Goal: Task Accomplishment & Management: Use online tool/utility

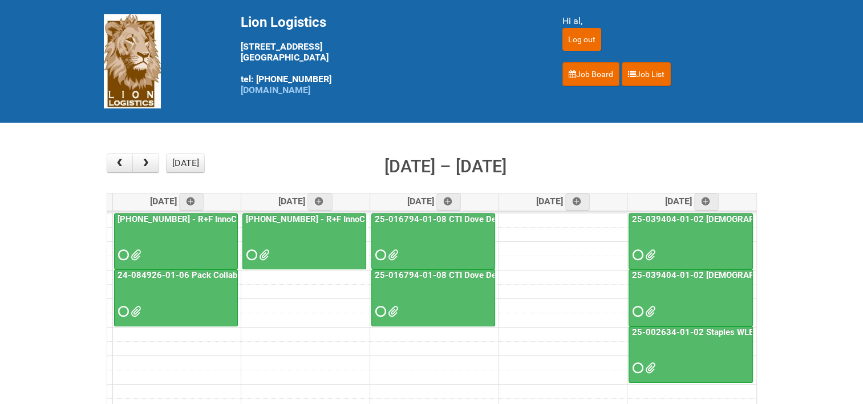
click at [477, 214] on link "25-016794-01-08 CTI Dove Deep Moisture" at bounding box center [458, 219] width 171 height 10
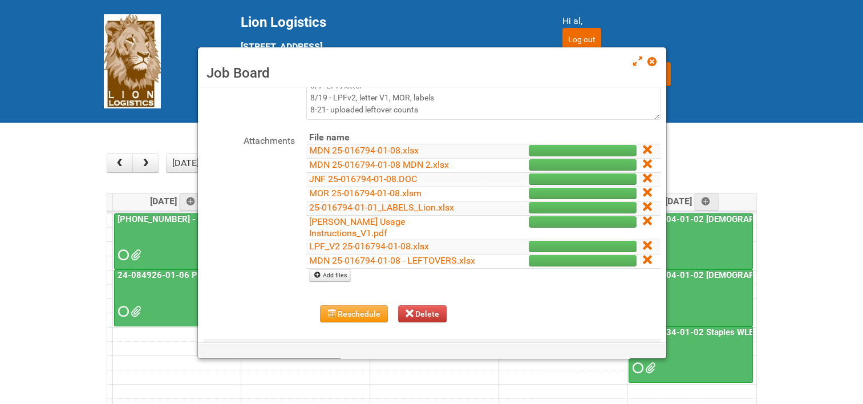
scroll to position [114, 0]
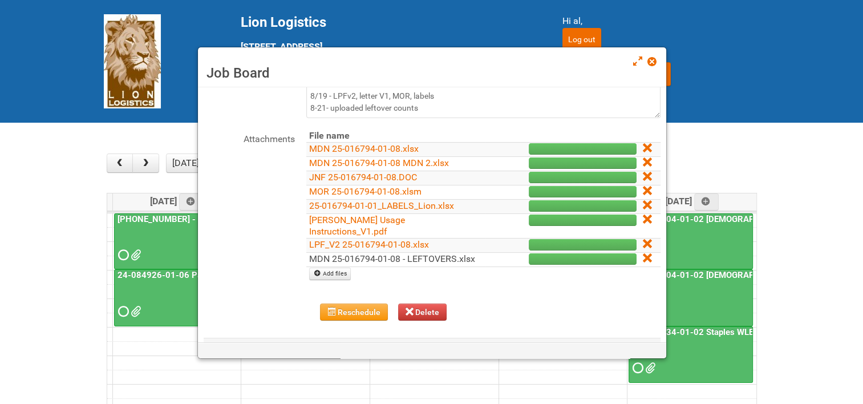
click at [443, 253] on link "MDN 25-016794-01-08 - LEFTOVERS.xlsx" at bounding box center [392, 258] width 166 height 11
click at [654, 67] on link at bounding box center [652, 63] width 10 height 14
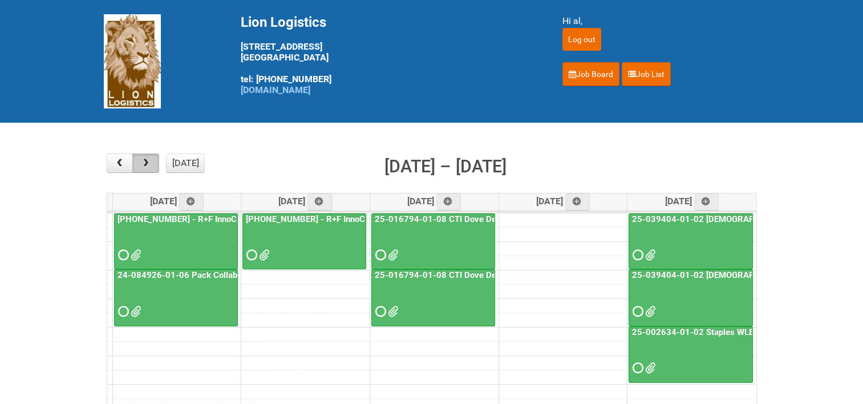
click at [157, 161] on button "button" at bounding box center [145, 162] width 27 height 19
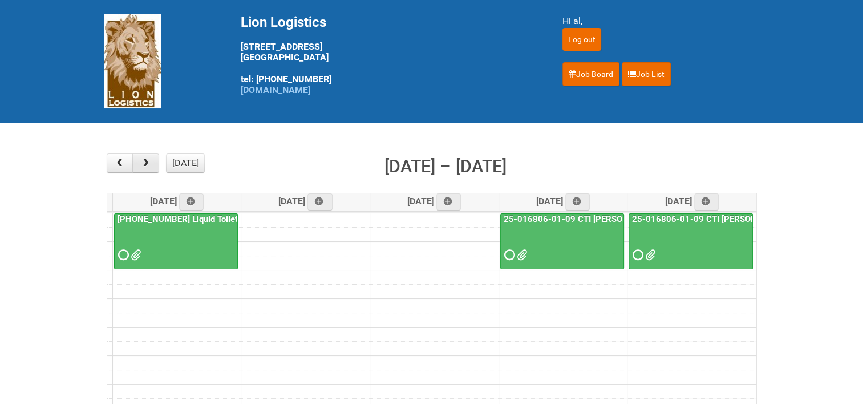
click at [157, 161] on button "button" at bounding box center [145, 162] width 27 height 19
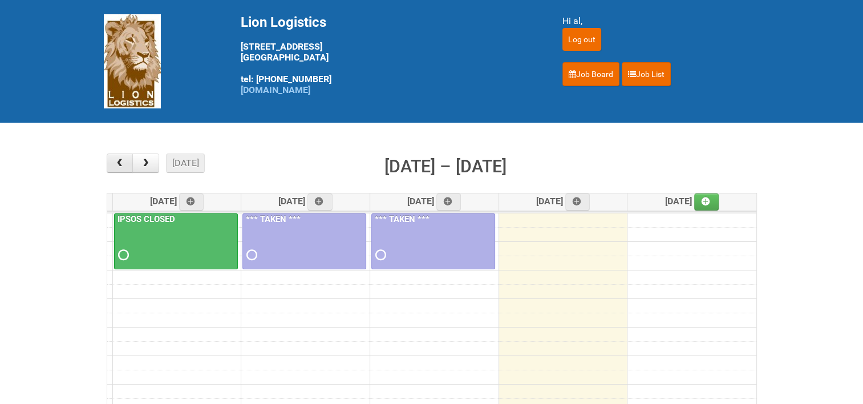
click at [128, 164] on button "button" at bounding box center [120, 162] width 27 height 19
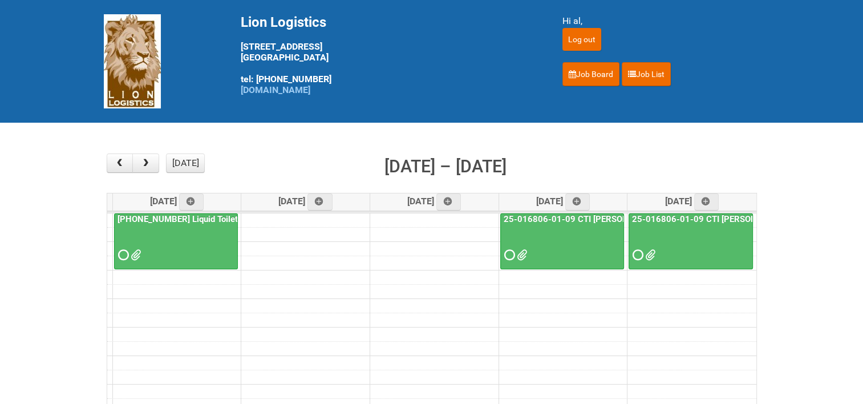
click at [596, 214] on link "25-016806-01-09 CTI [PERSON_NAME] Bar Superior HUT" at bounding box center [615, 219] width 228 height 10
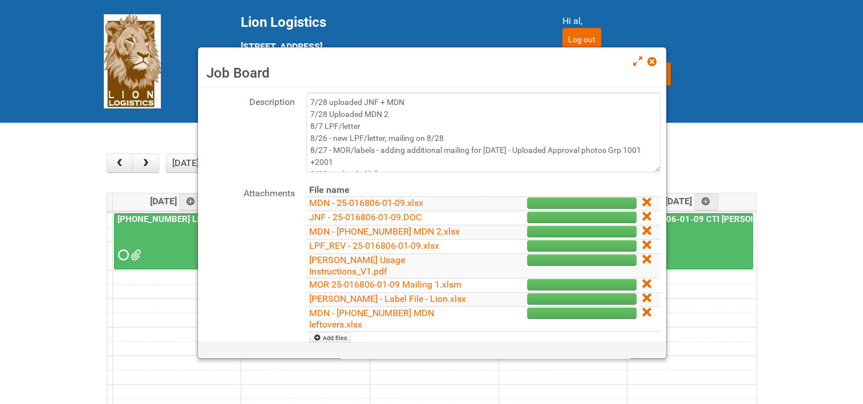
scroll to position [41, 0]
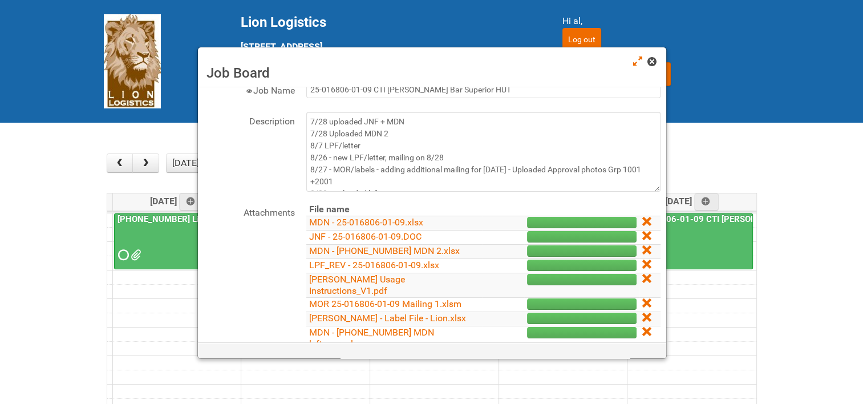
click at [649, 62] on span at bounding box center [651, 62] width 8 height 8
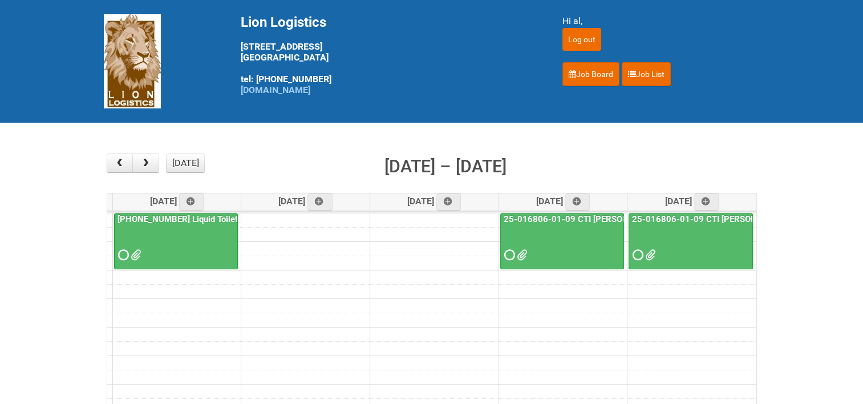
click at [679, 214] on link "25-016806-01-09 CTI [PERSON_NAME] Bar Superior HUT - Mailing 2" at bounding box center [766, 219] width 272 height 10
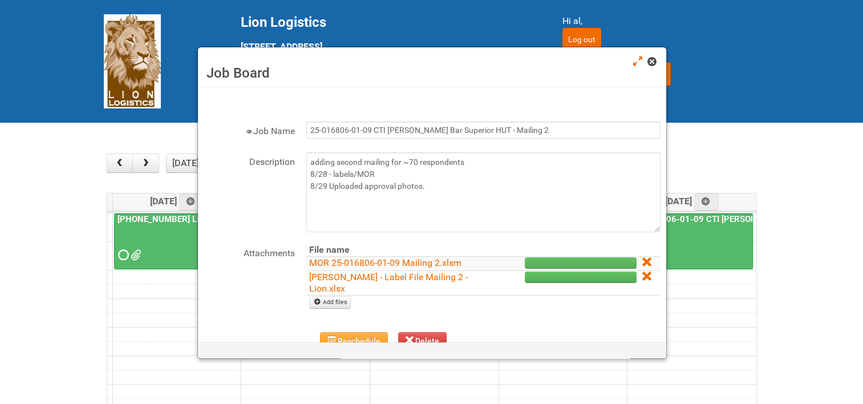
click at [655, 59] on span at bounding box center [651, 62] width 8 height 8
